Goal: Task Accomplishment & Management: Manage account settings

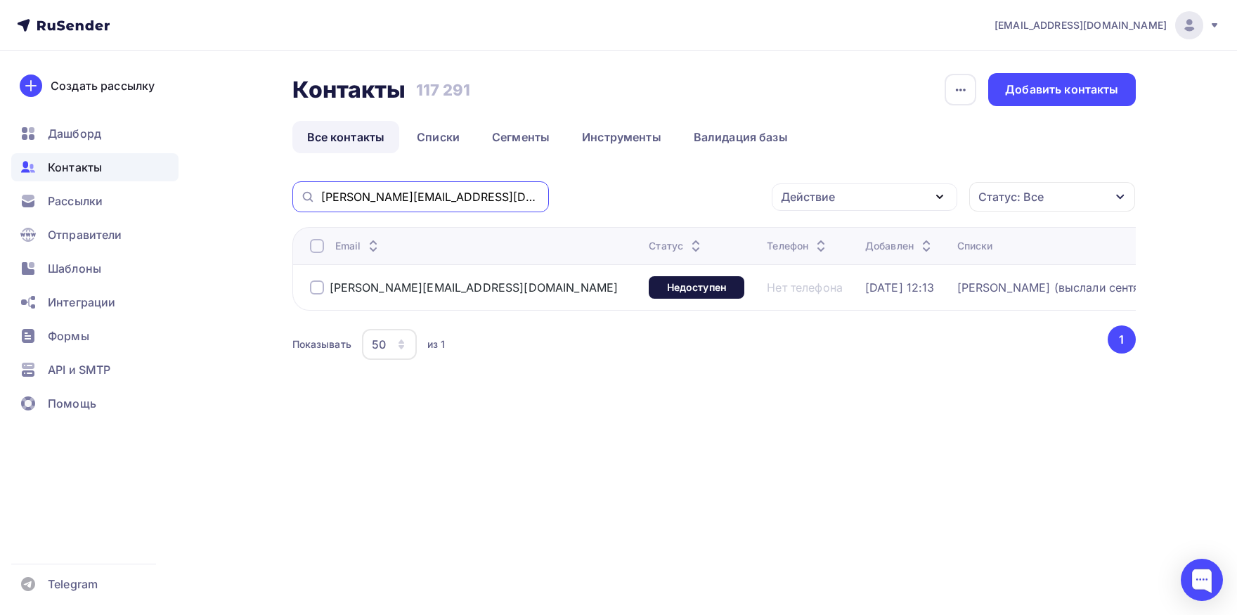
click at [489, 193] on input "[PERSON_NAME][EMAIL_ADDRESS][DOMAIN_NAME]" at bounding box center [430, 196] width 219 height 15
paste input "robertovna-t@mail"
type input "[EMAIL_ADDRESS][DOMAIN_NAME]"
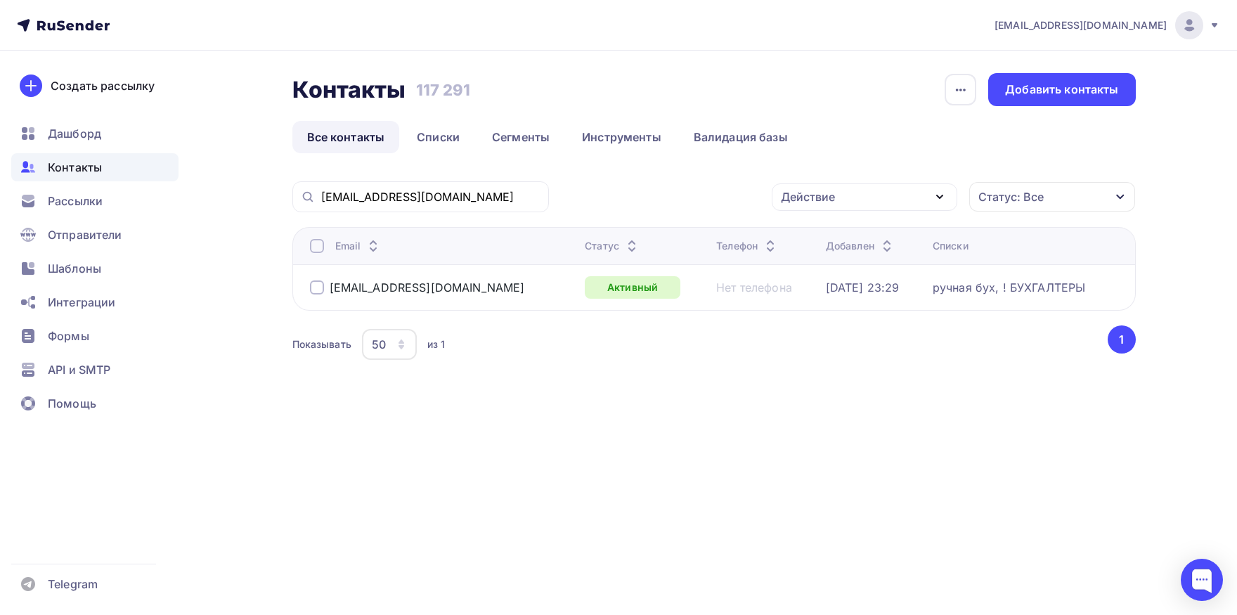
click at [321, 244] on div at bounding box center [317, 246] width 14 height 14
click at [816, 207] on div "Действие" at bounding box center [865, 196] width 186 height 27
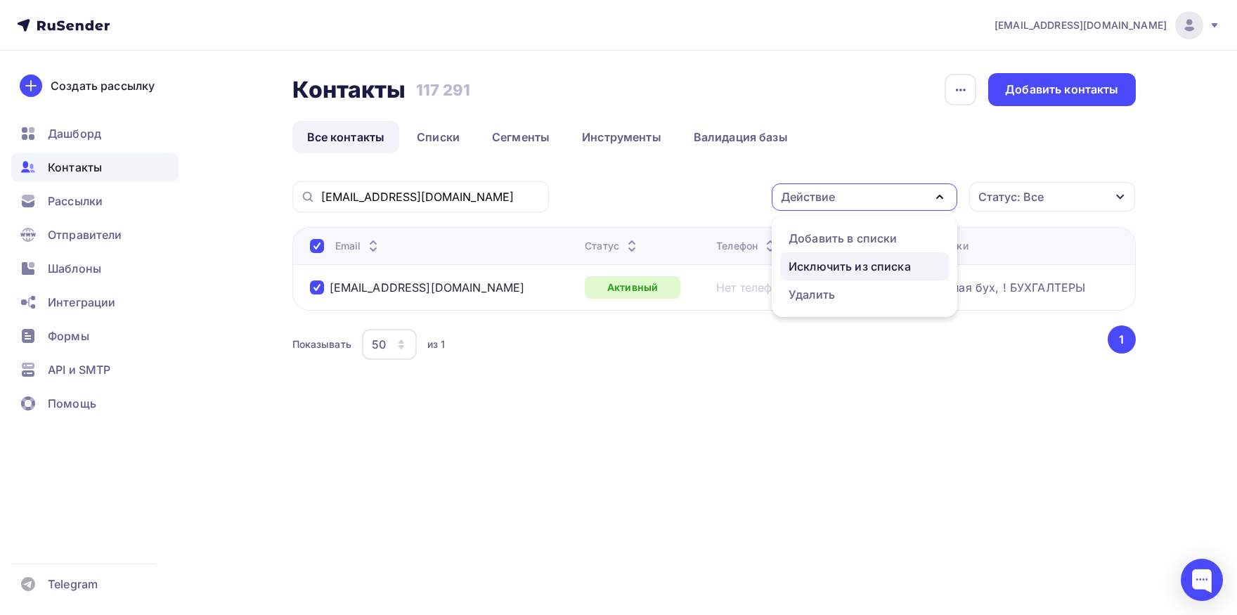
click at [800, 262] on div "Исключить из списка" at bounding box center [850, 266] width 122 height 17
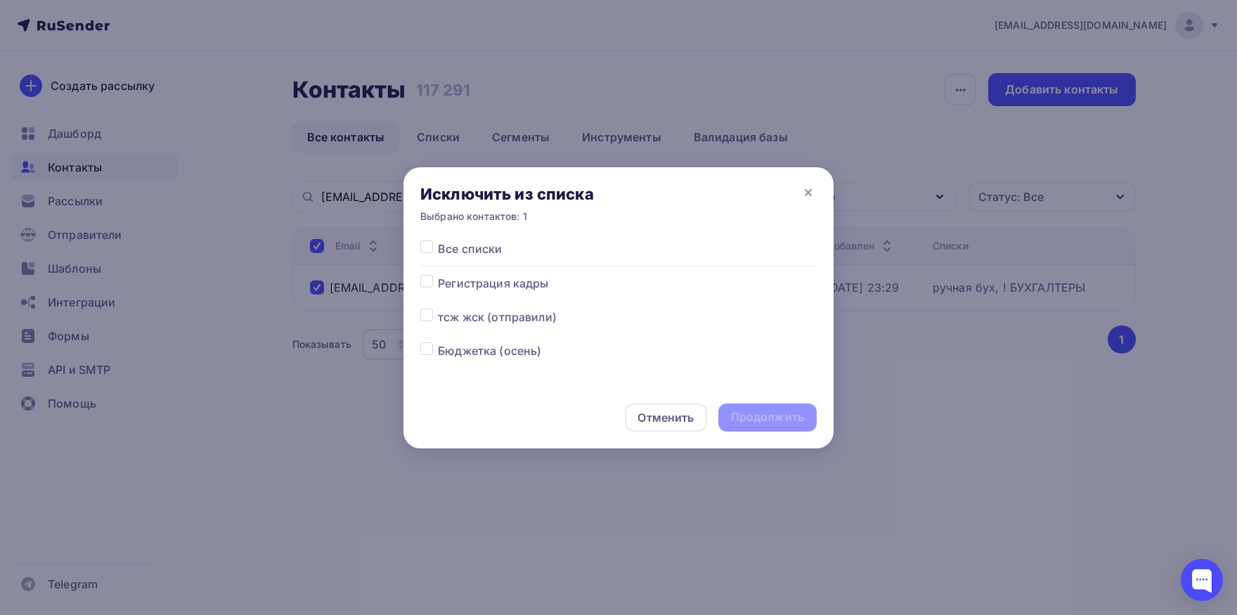
click at [438, 240] on label at bounding box center [438, 240] width 0 height 0
click at [422, 252] on input "checkbox" at bounding box center [426, 246] width 13 height 13
checkbox input "true"
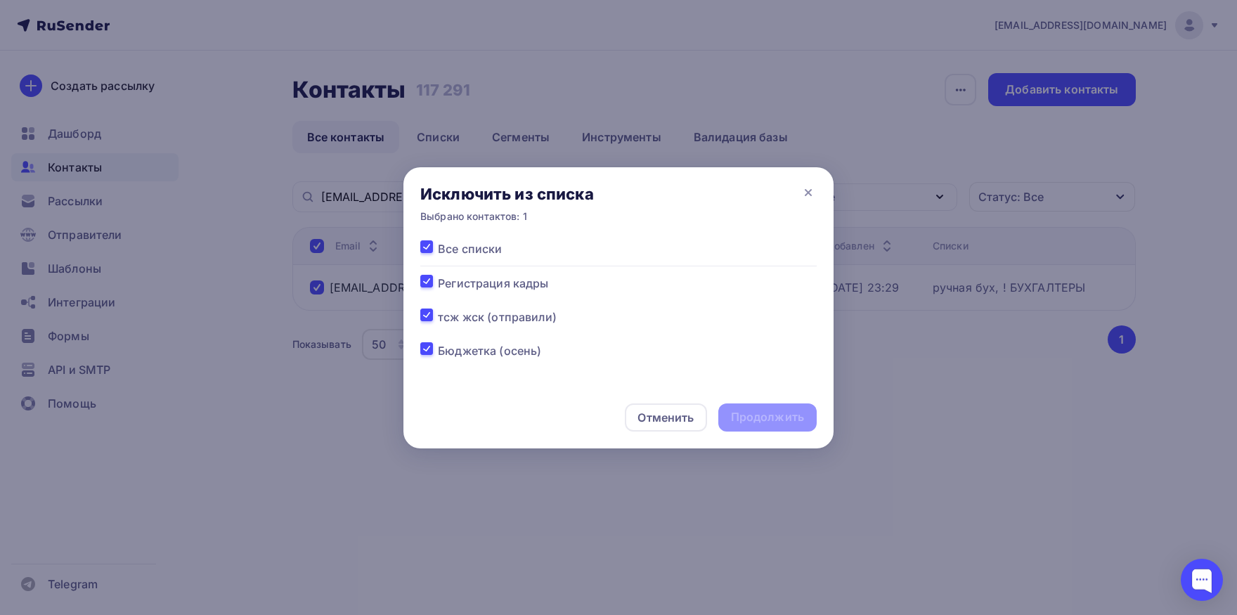
checkbox input "true"
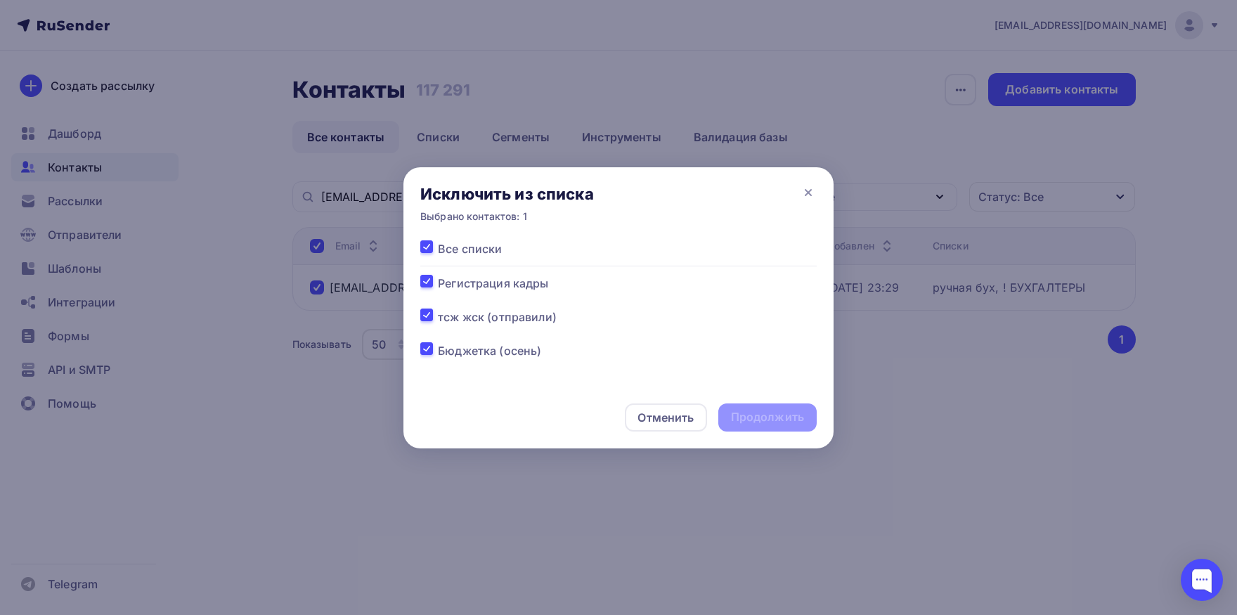
checkbox input "true"
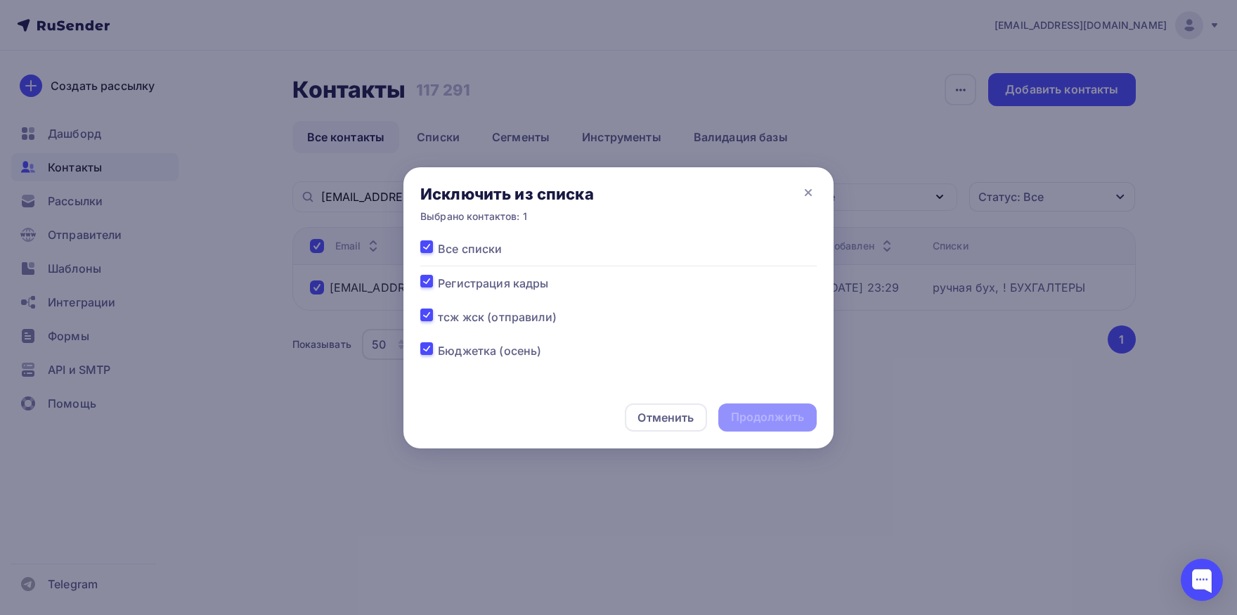
checkbox input "true"
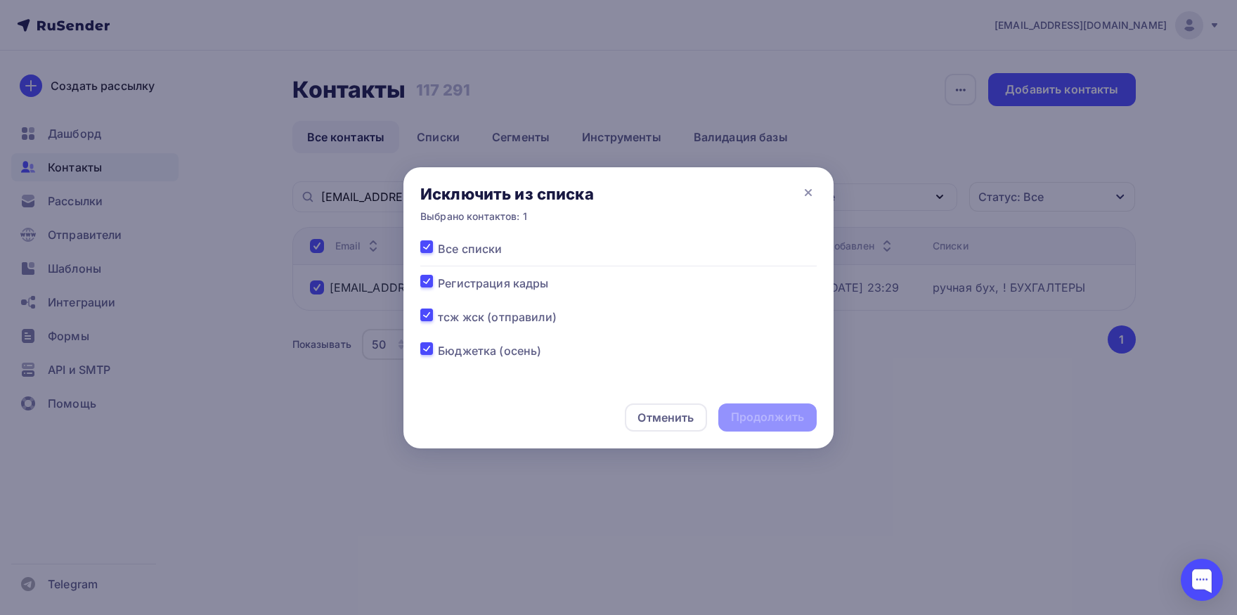
checkbox input "true"
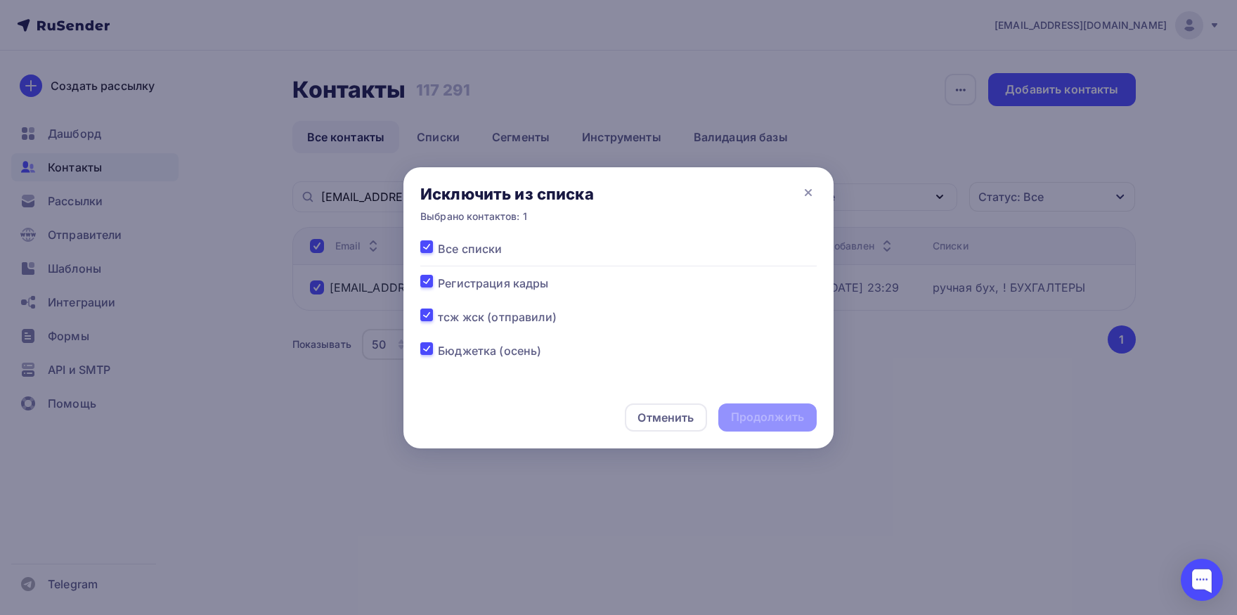
checkbox input "true"
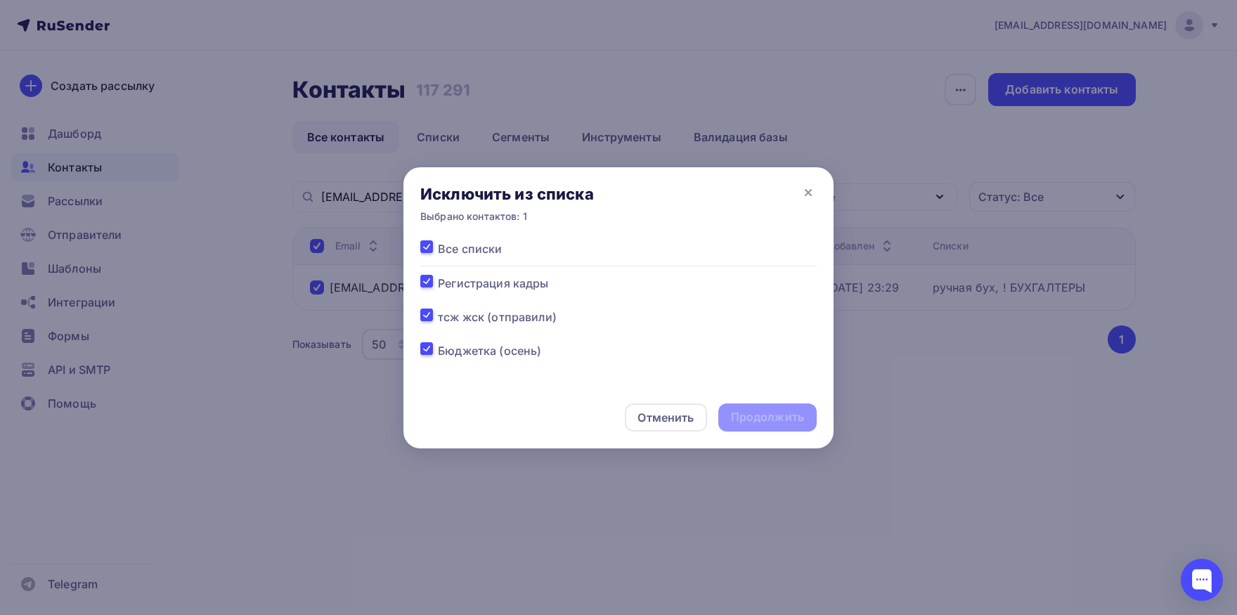
checkbox input "true"
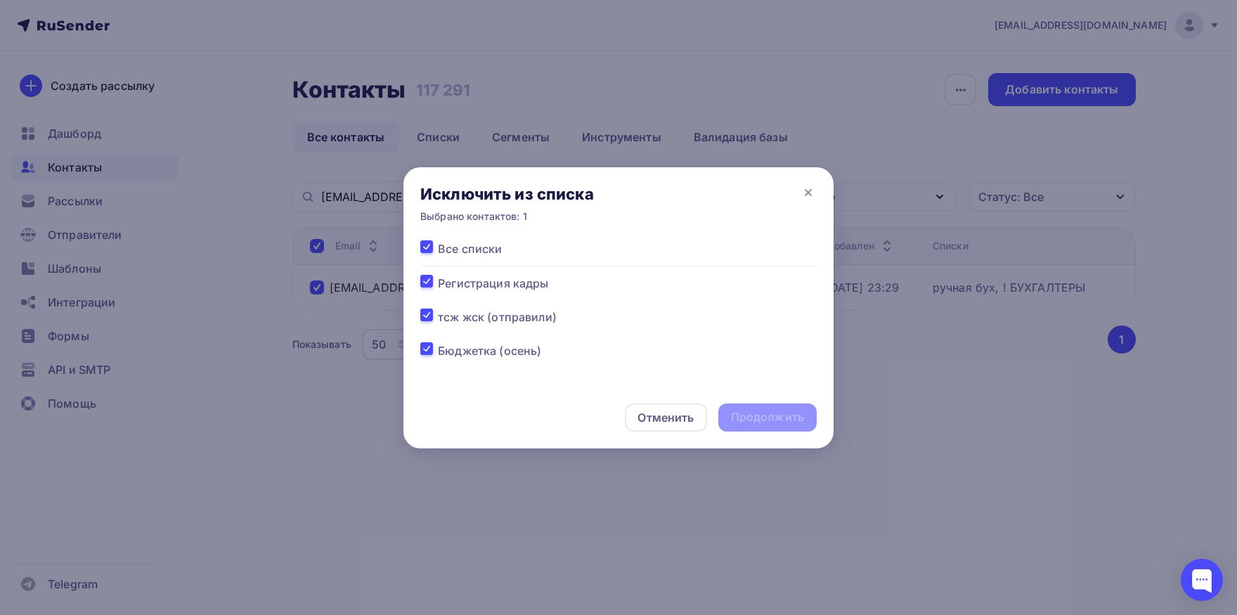
checkbox input "true"
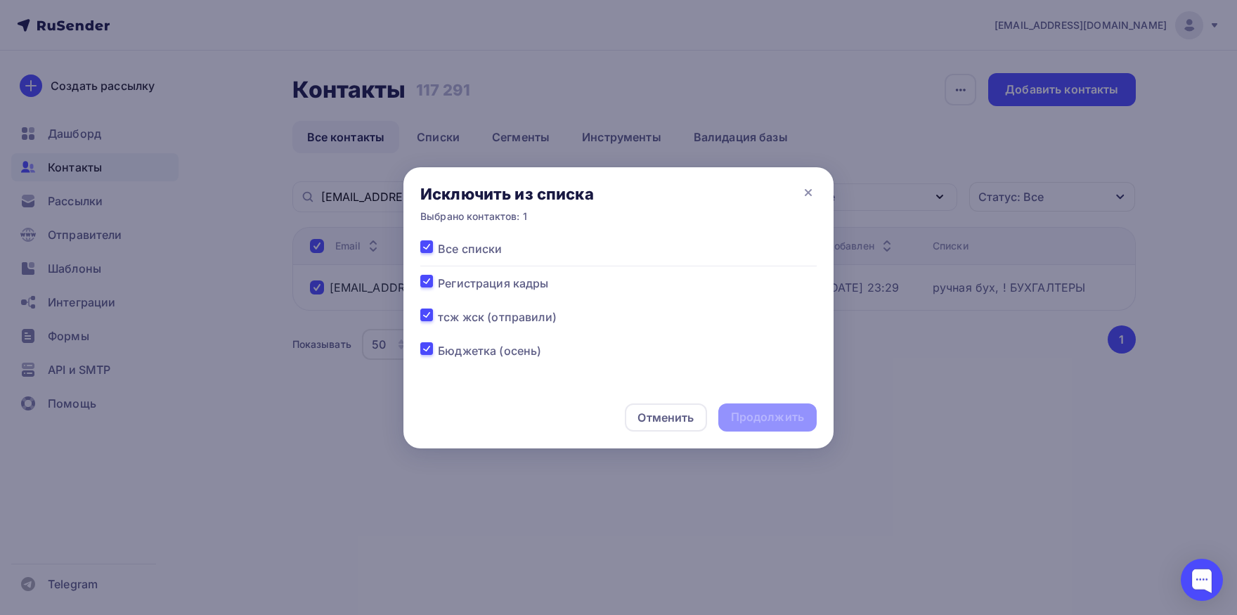
checkbox input "true"
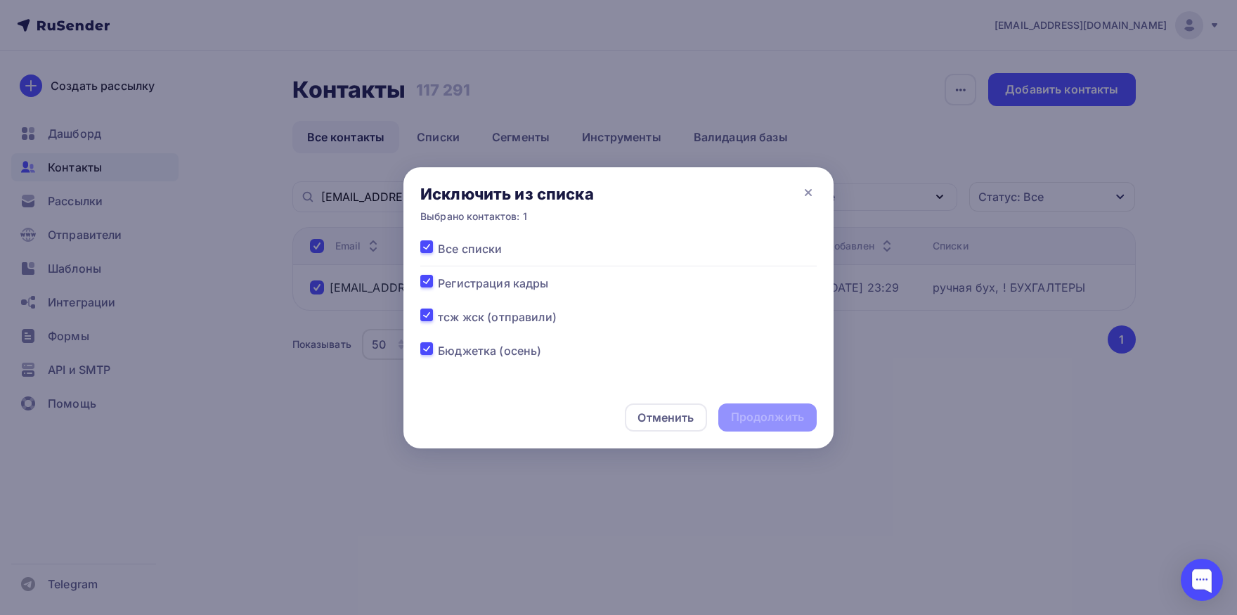
checkbox input "true"
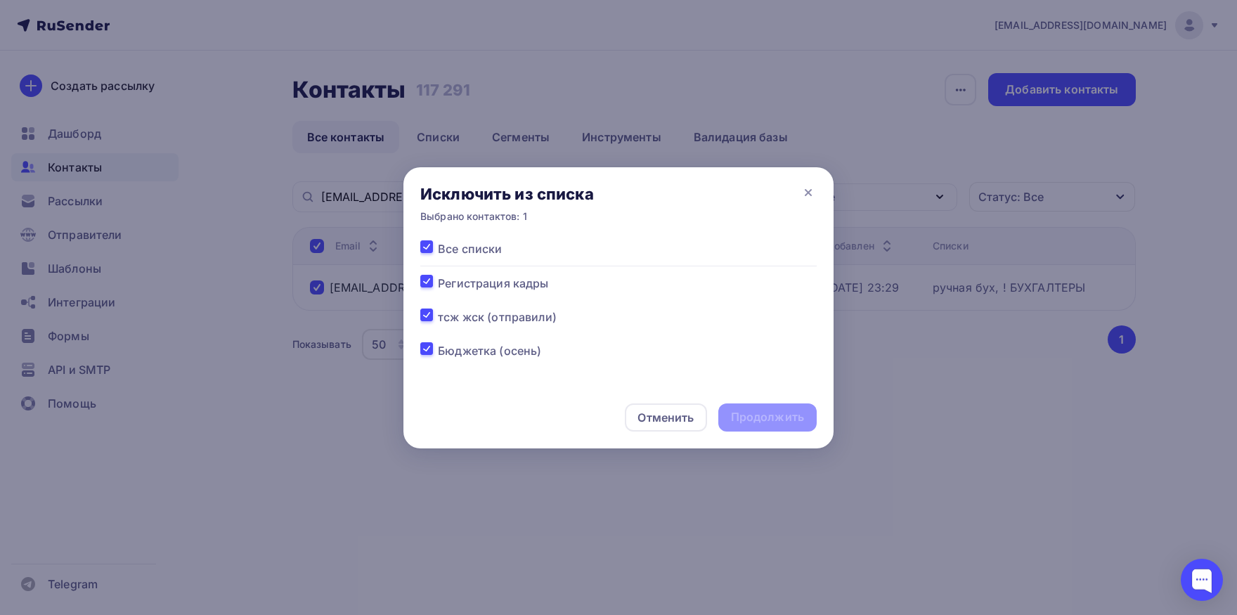
checkbox input "true"
click at [736, 423] on div "Продолжить" at bounding box center [767, 417] width 73 height 16
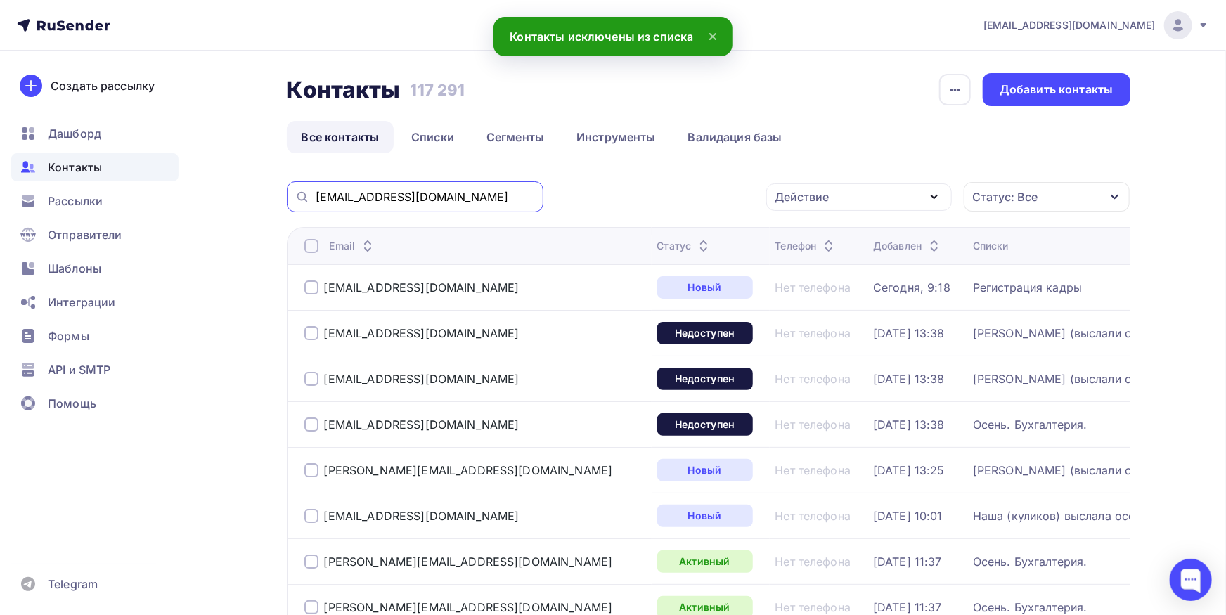
click at [487, 202] on input "[EMAIL_ADDRESS][DOMAIN_NAME]" at bounding box center [425, 196] width 219 height 15
click at [486, 200] on input "[EMAIL_ADDRESS][DOMAIN_NAME]" at bounding box center [425, 196] width 219 height 15
click at [0, 0] on div at bounding box center [0, 0] width 0 height 0
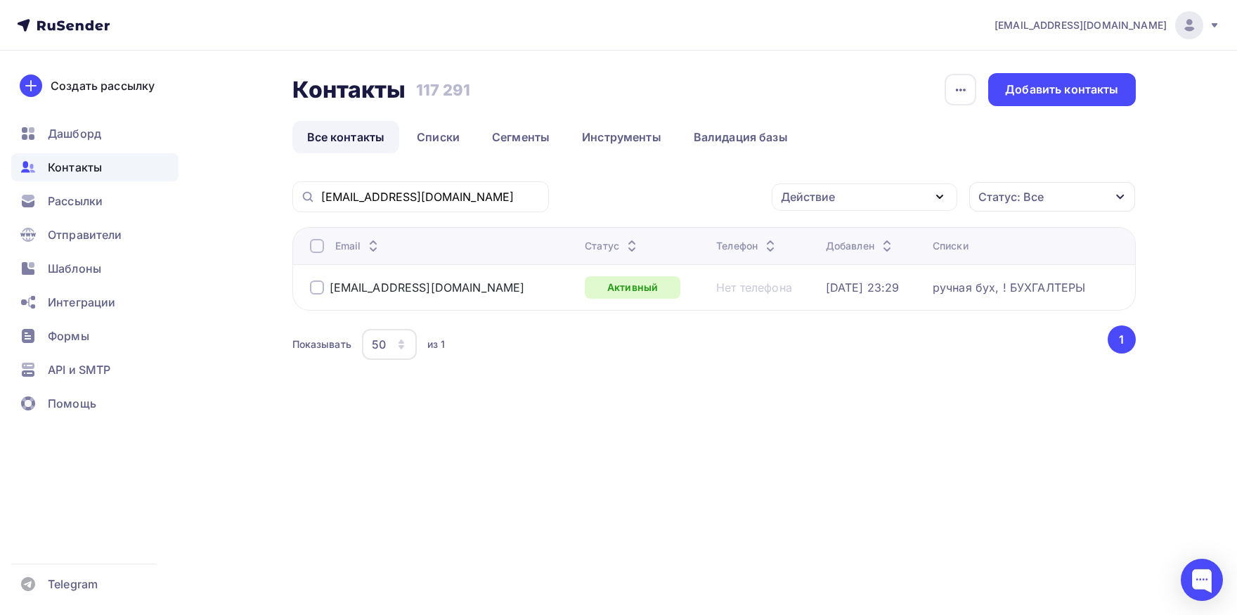
click at [313, 250] on div at bounding box center [317, 246] width 14 height 14
click at [876, 196] on div "Действие" at bounding box center [865, 196] width 186 height 27
click at [845, 233] on div "Добавить в списки" at bounding box center [843, 238] width 108 height 17
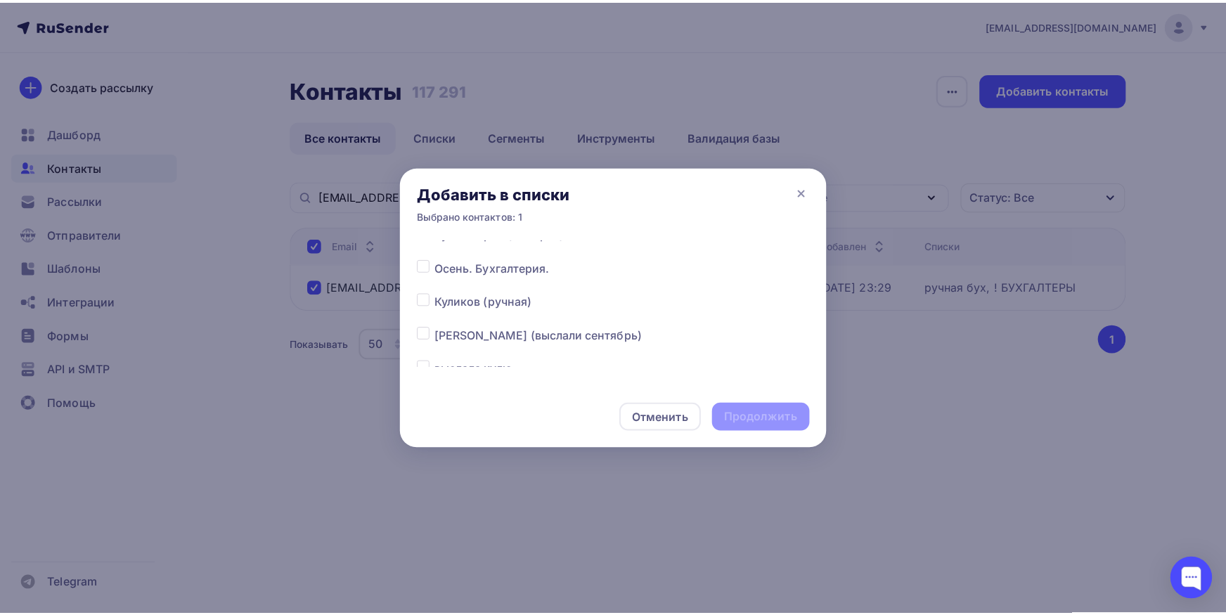
scroll to position [220, 0]
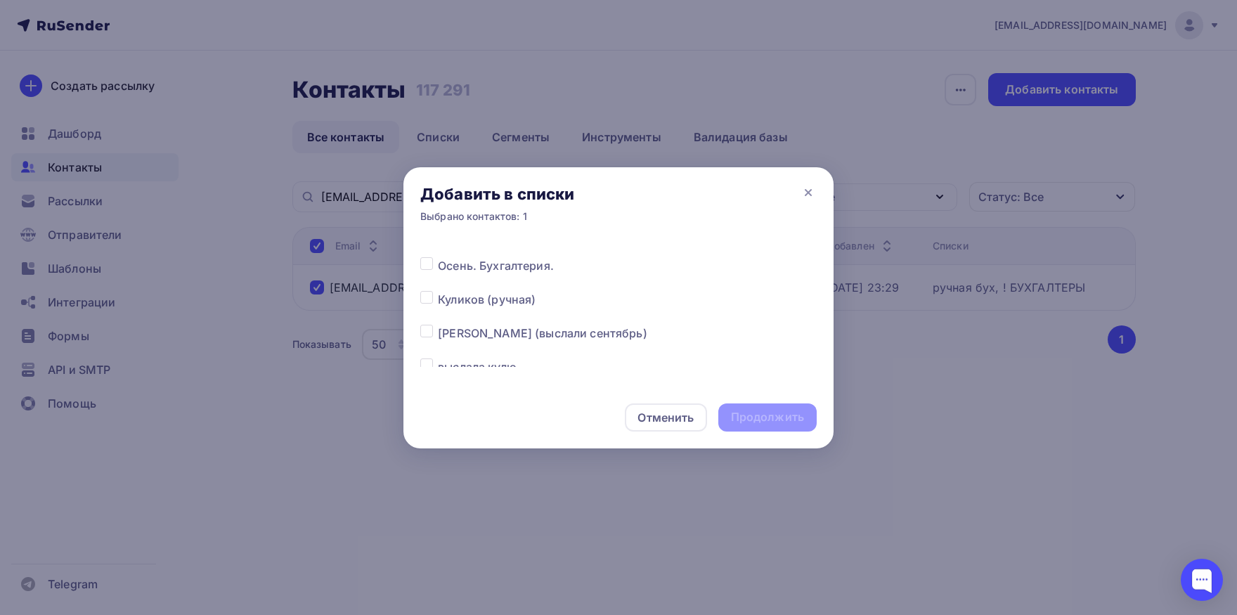
click at [438, 257] on label at bounding box center [438, 257] width 0 height 0
click at [426, 262] on input "checkbox" at bounding box center [426, 263] width 13 height 13
checkbox input "true"
click at [737, 410] on div "Продолжить" at bounding box center [767, 417] width 73 height 16
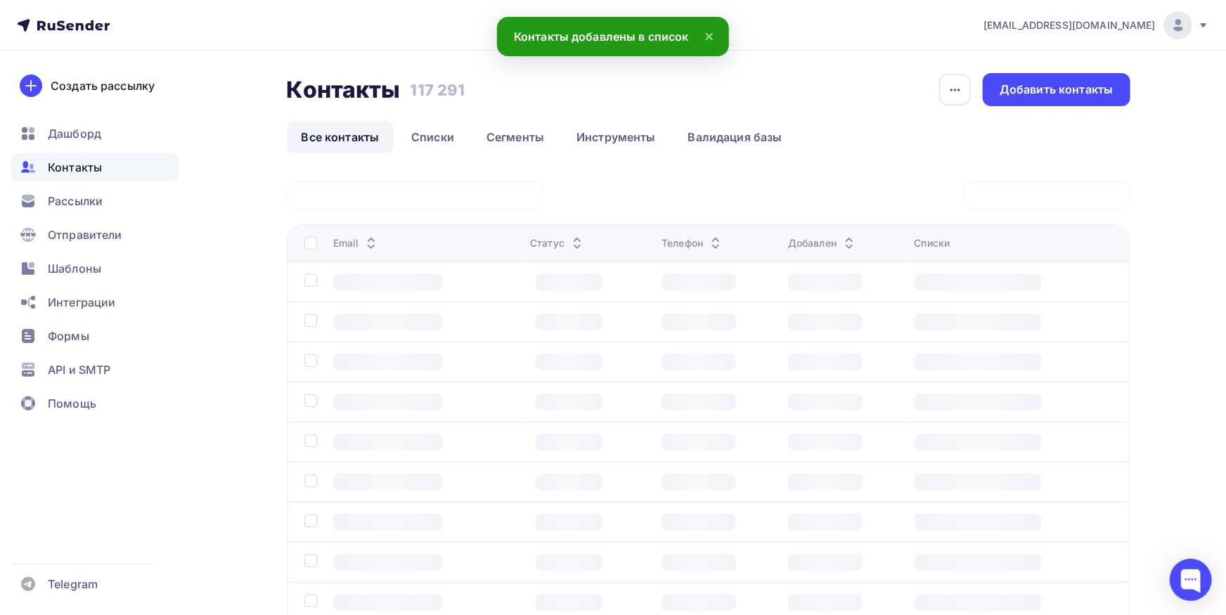
scroll to position [0, 0]
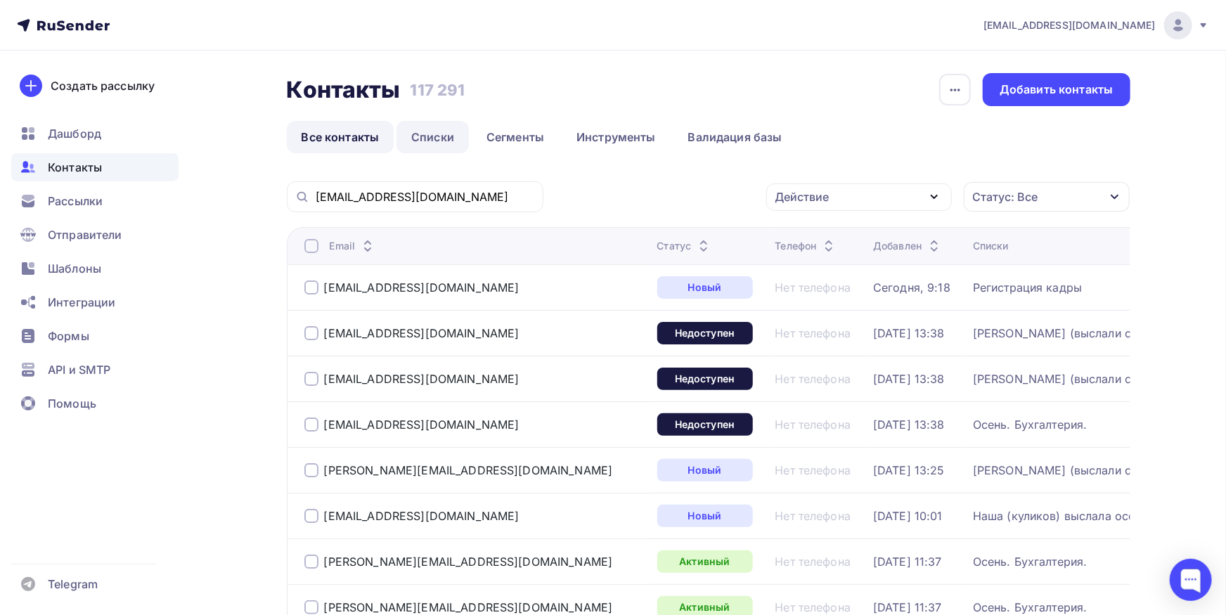
click at [415, 145] on link "Списки" at bounding box center [432, 137] width 72 height 32
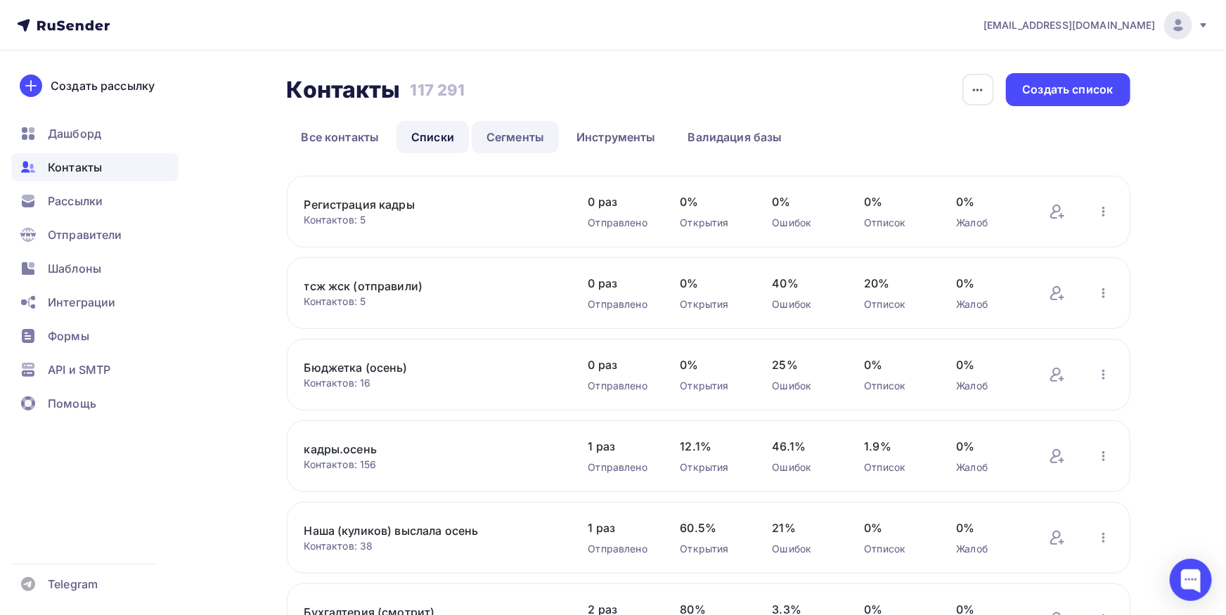
click at [524, 143] on link "Сегменты" at bounding box center [515, 137] width 87 height 32
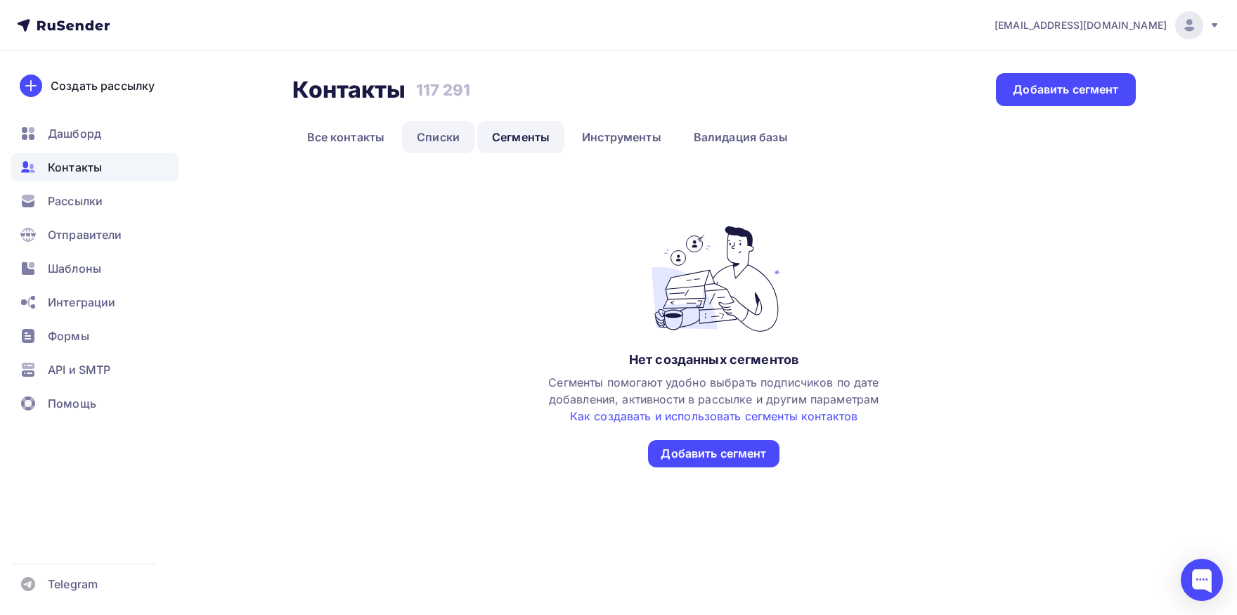
click at [449, 138] on link "Списки" at bounding box center [438, 137] width 72 height 32
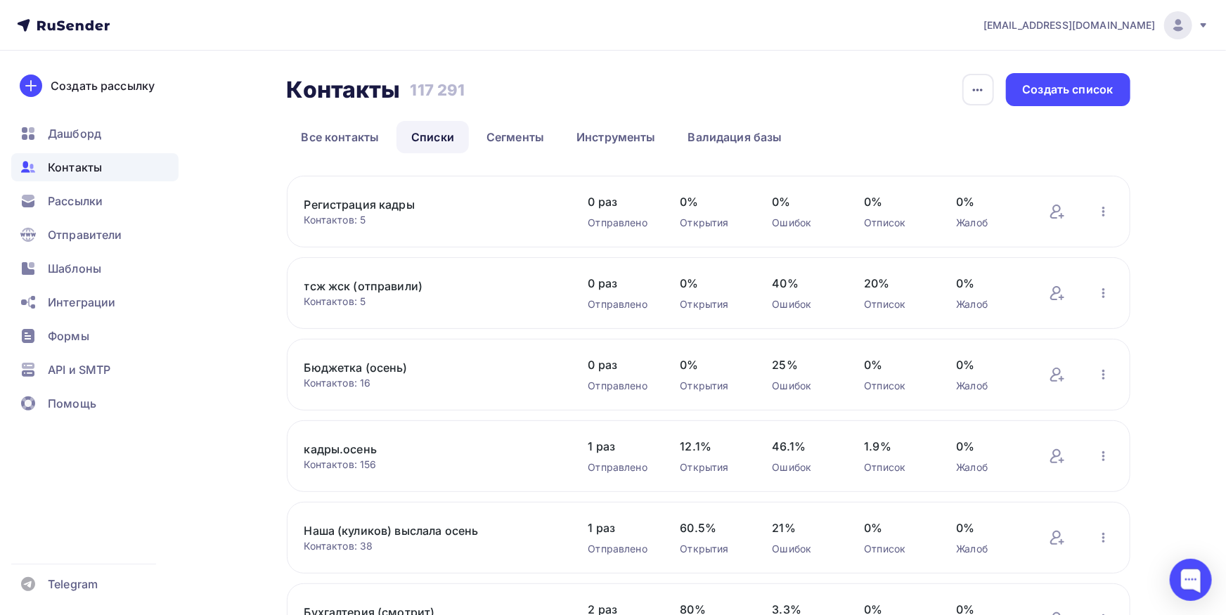
scroll to position [473, 0]
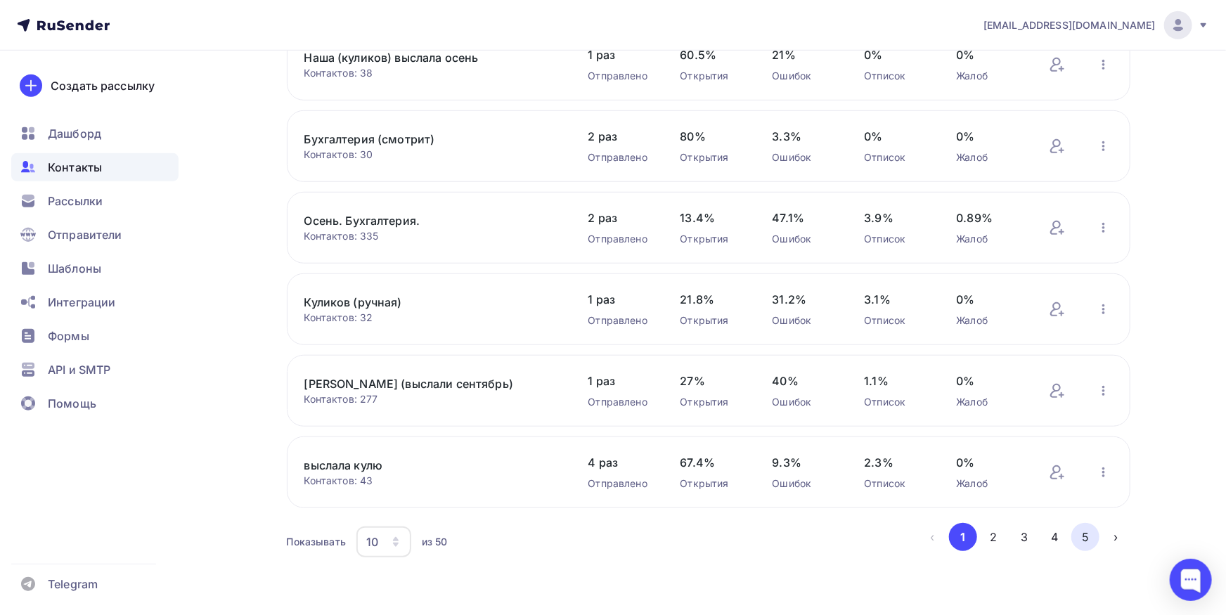
click at [1094, 539] on button "5" at bounding box center [1085, 537] width 28 height 28
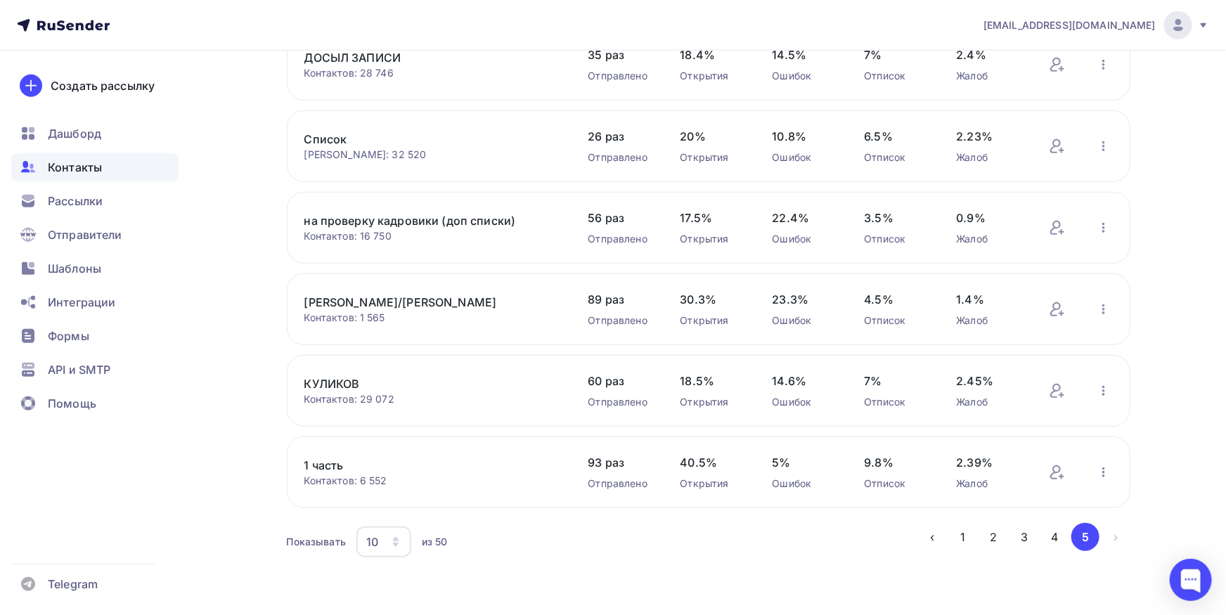
click at [359, 298] on link "[PERSON_NAME]/[PERSON_NAME]" at bounding box center [423, 302] width 239 height 17
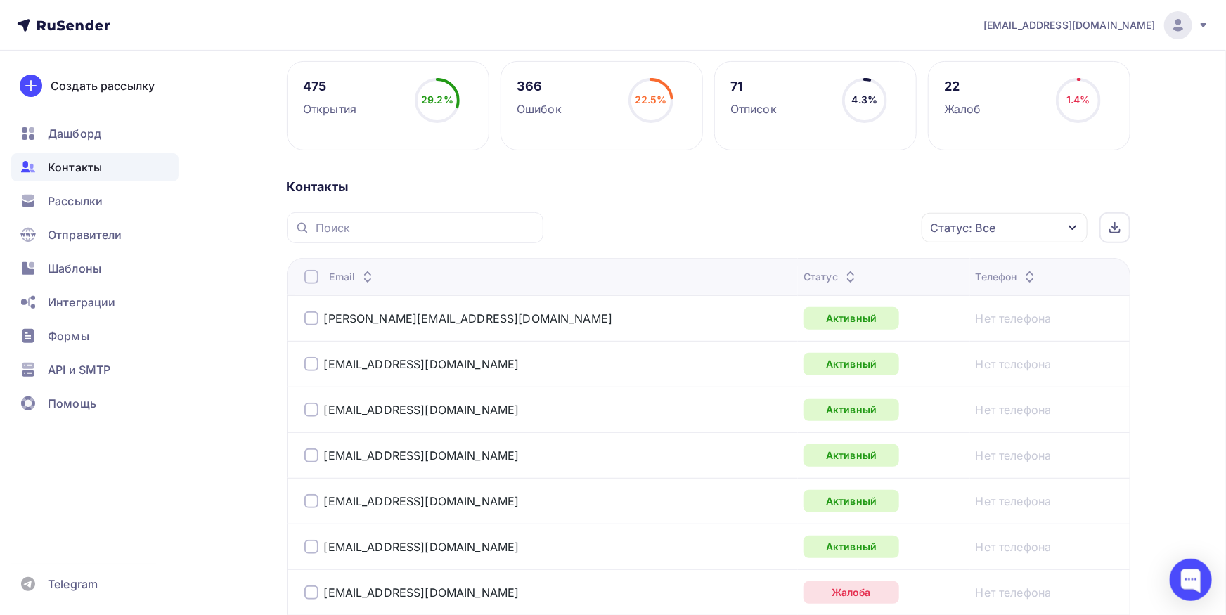
scroll to position [309, 0]
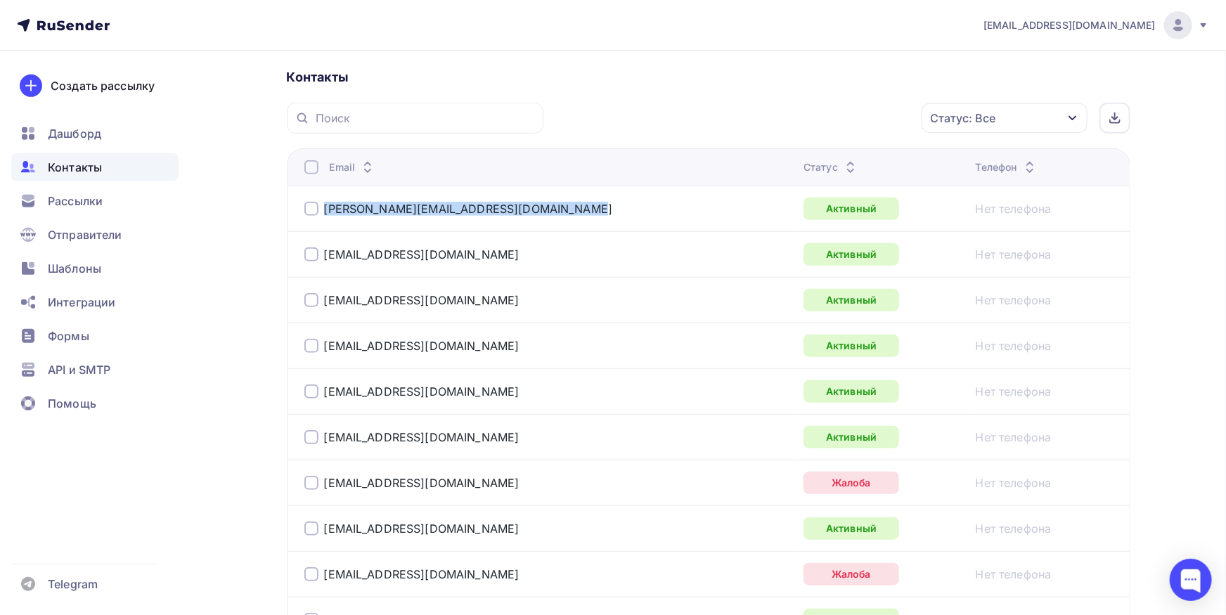
drag, startPoint x: 439, startPoint y: 215, endPoint x: 332, endPoint y: 231, distance: 108.1
click at [324, 228] on td "[PERSON_NAME][EMAIL_ADDRESS][DOMAIN_NAME]" at bounding box center [543, 209] width 512 height 46
copy link "[PERSON_NAME][EMAIL_ADDRESS][DOMAIN_NAME]"
